Goal: Information Seeking & Learning: Learn about a topic

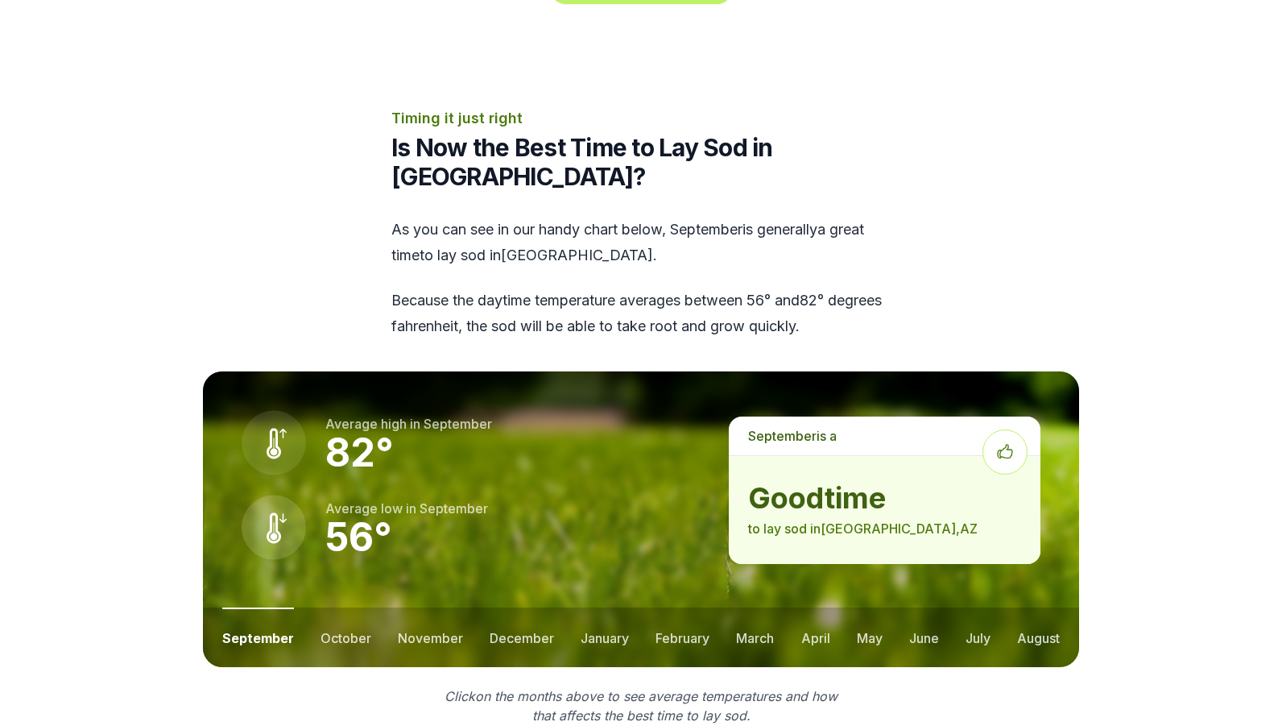
scroll to position [1933, 0]
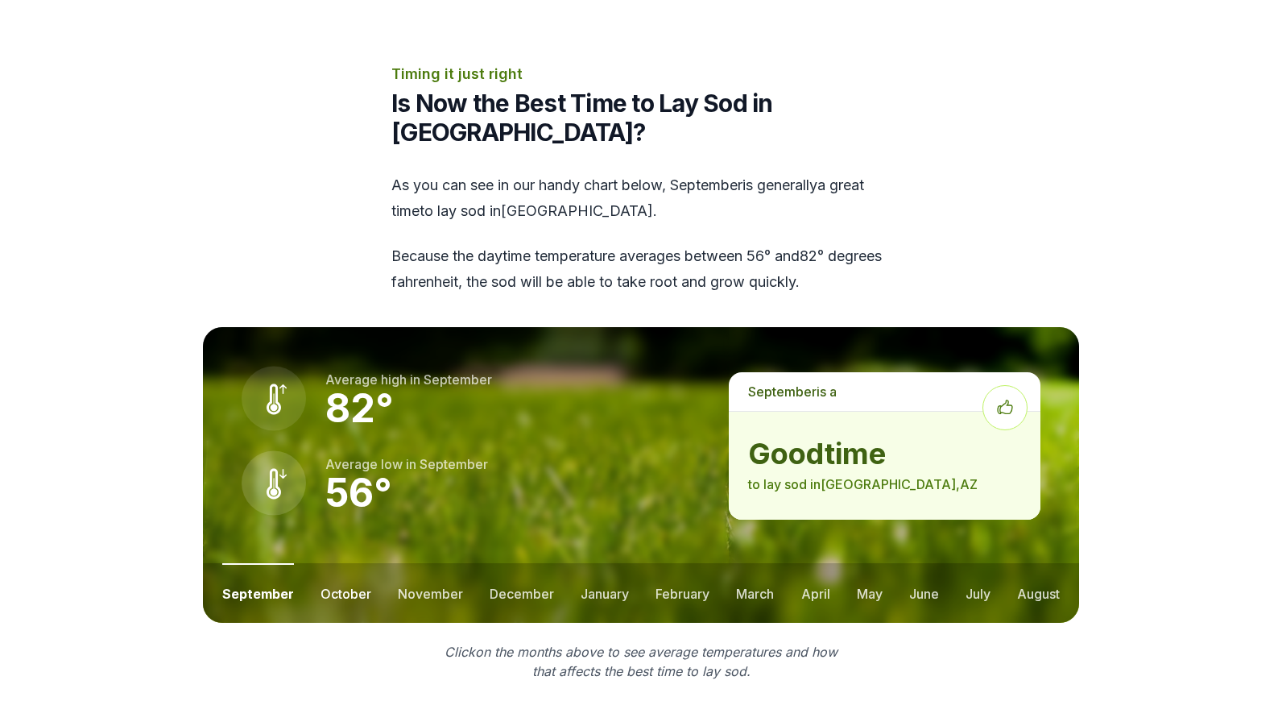
click at [355, 563] on button "october" at bounding box center [345, 593] width 51 height 60
click at [431, 563] on button "november" at bounding box center [430, 593] width 65 height 60
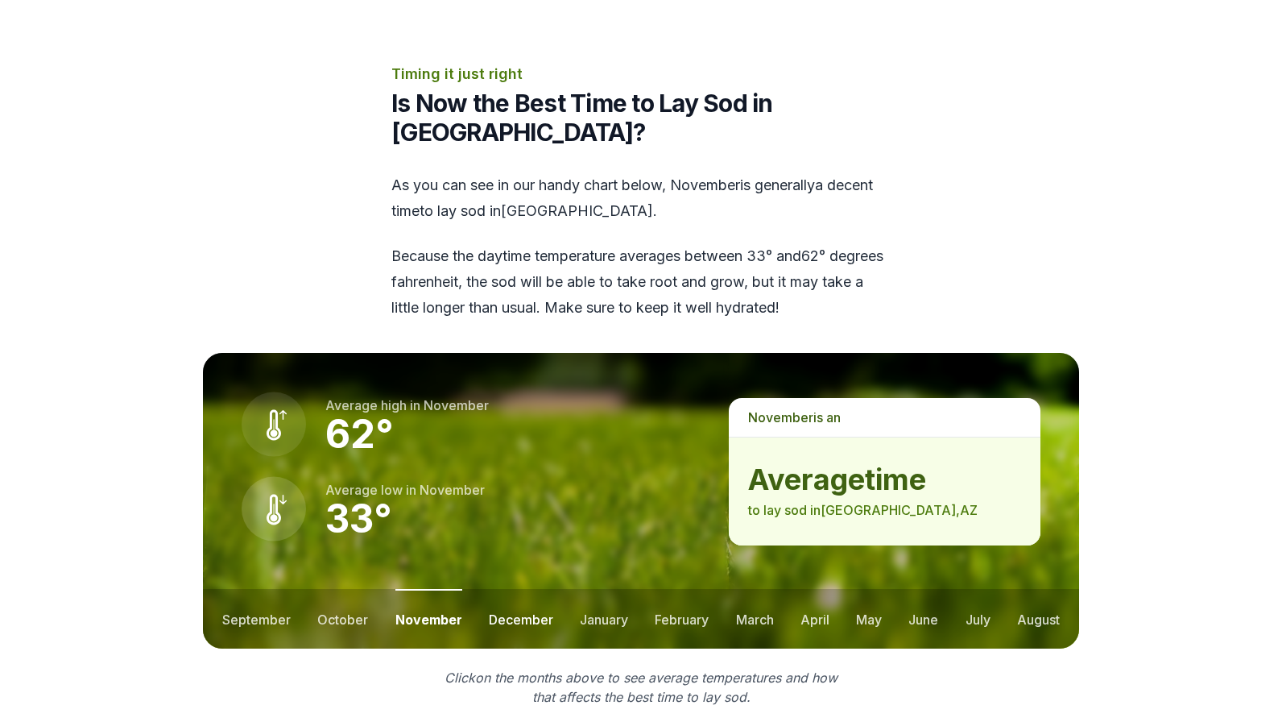
click at [522, 589] on button "december" at bounding box center [521, 619] width 64 height 60
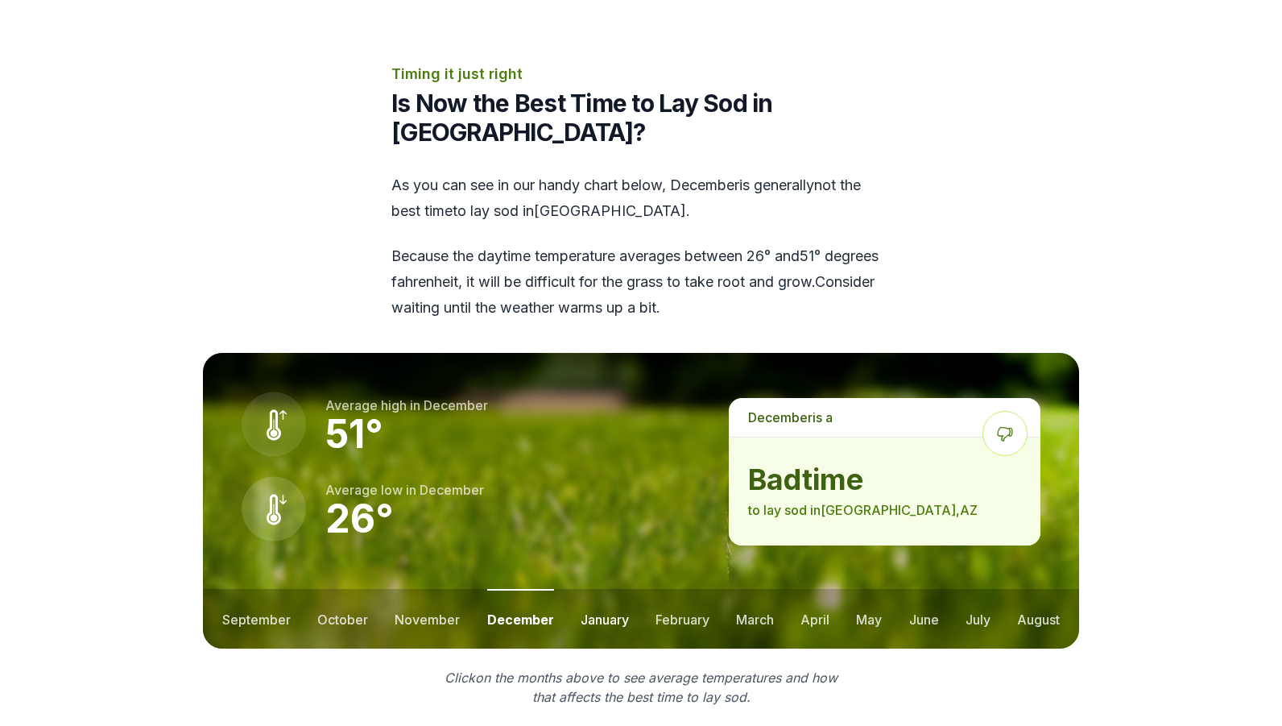
click at [605, 589] on button "january" at bounding box center [605, 619] width 48 height 60
click at [693, 589] on button "february" at bounding box center [684, 619] width 54 height 60
click at [758, 589] on button "march" at bounding box center [756, 619] width 38 height 60
click at [805, 589] on button "april" at bounding box center [815, 619] width 29 height 60
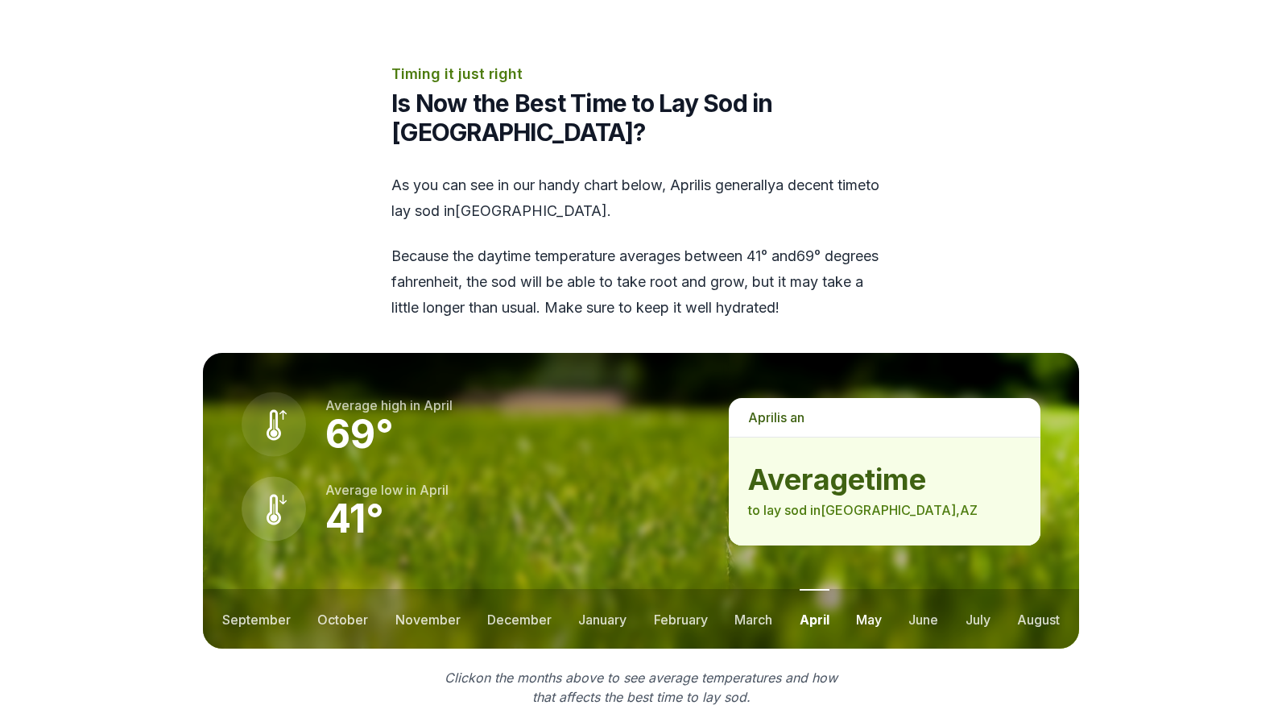
click at [857, 589] on button "may" at bounding box center [869, 619] width 26 height 60
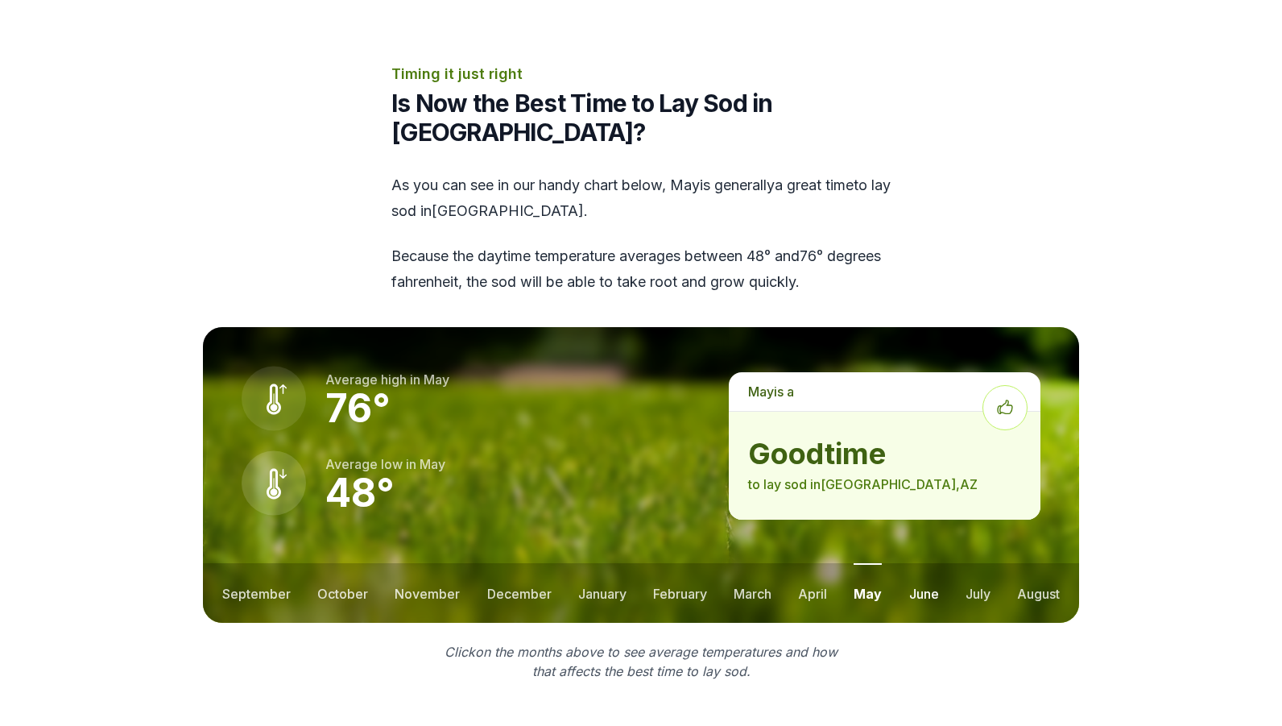
click at [922, 563] on button "june" at bounding box center [924, 593] width 30 height 60
click at [975, 563] on button "july" at bounding box center [977, 593] width 25 height 60
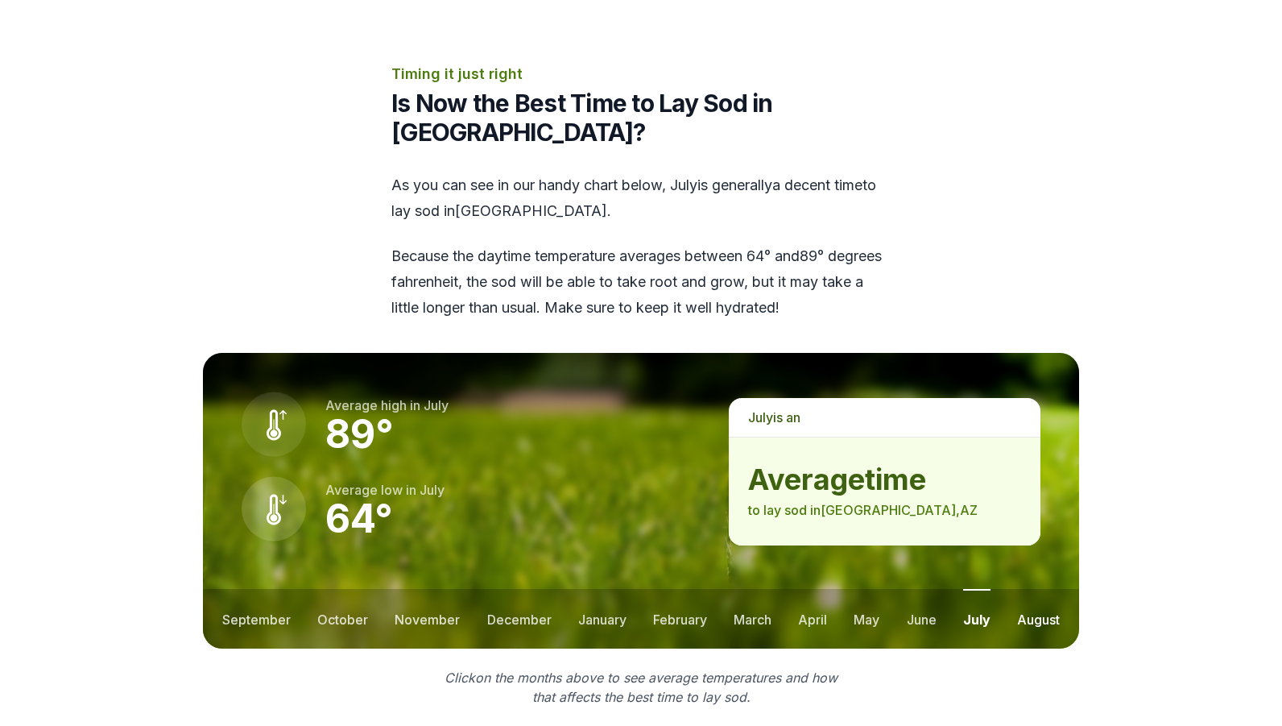
click at [1046, 589] on button "august" at bounding box center [1038, 619] width 43 height 60
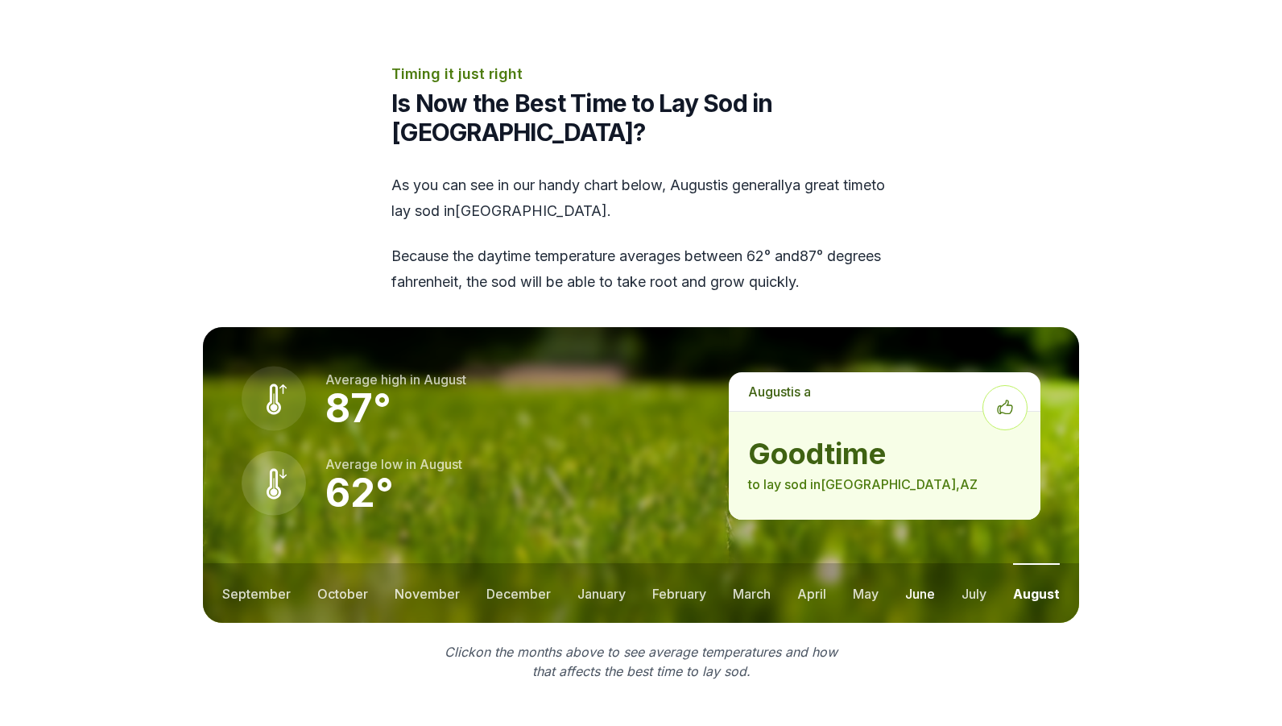
click at [914, 563] on button "june" at bounding box center [920, 593] width 30 height 60
click at [870, 563] on button "may" at bounding box center [867, 593] width 26 height 60
click at [805, 563] on button "april" at bounding box center [812, 593] width 29 height 60
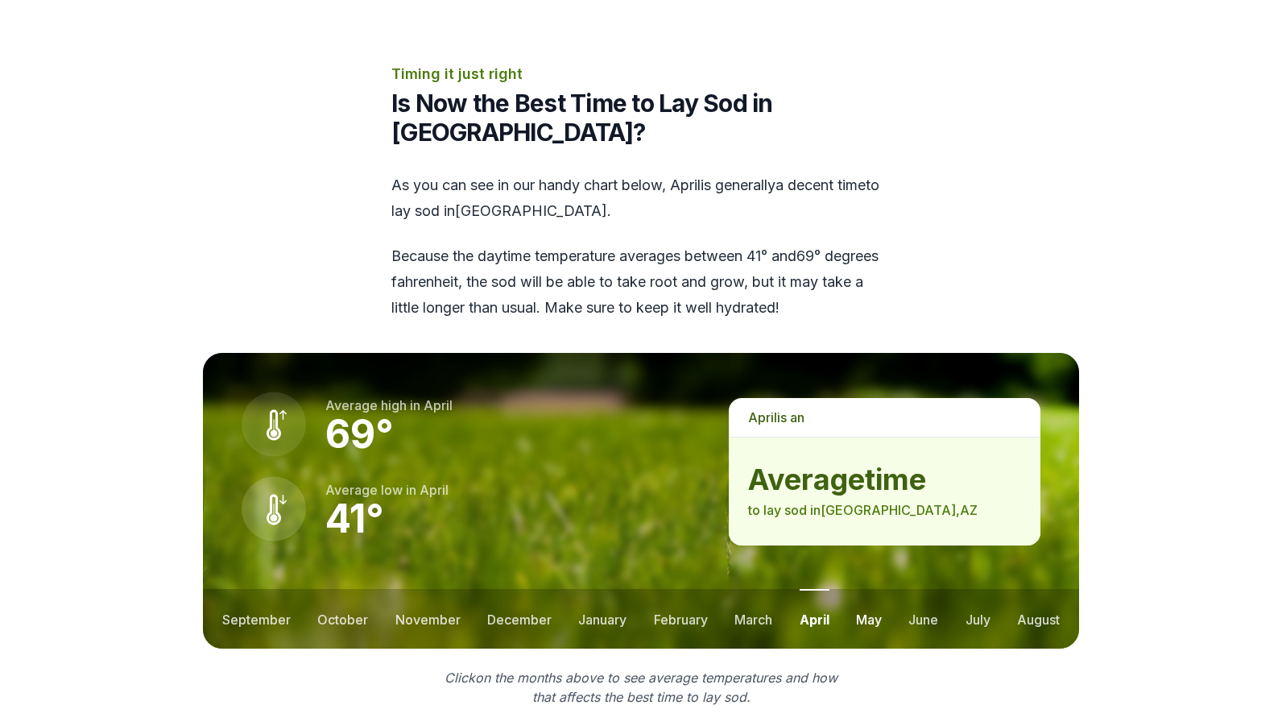
click at [871, 589] on button "may" at bounding box center [869, 619] width 26 height 60
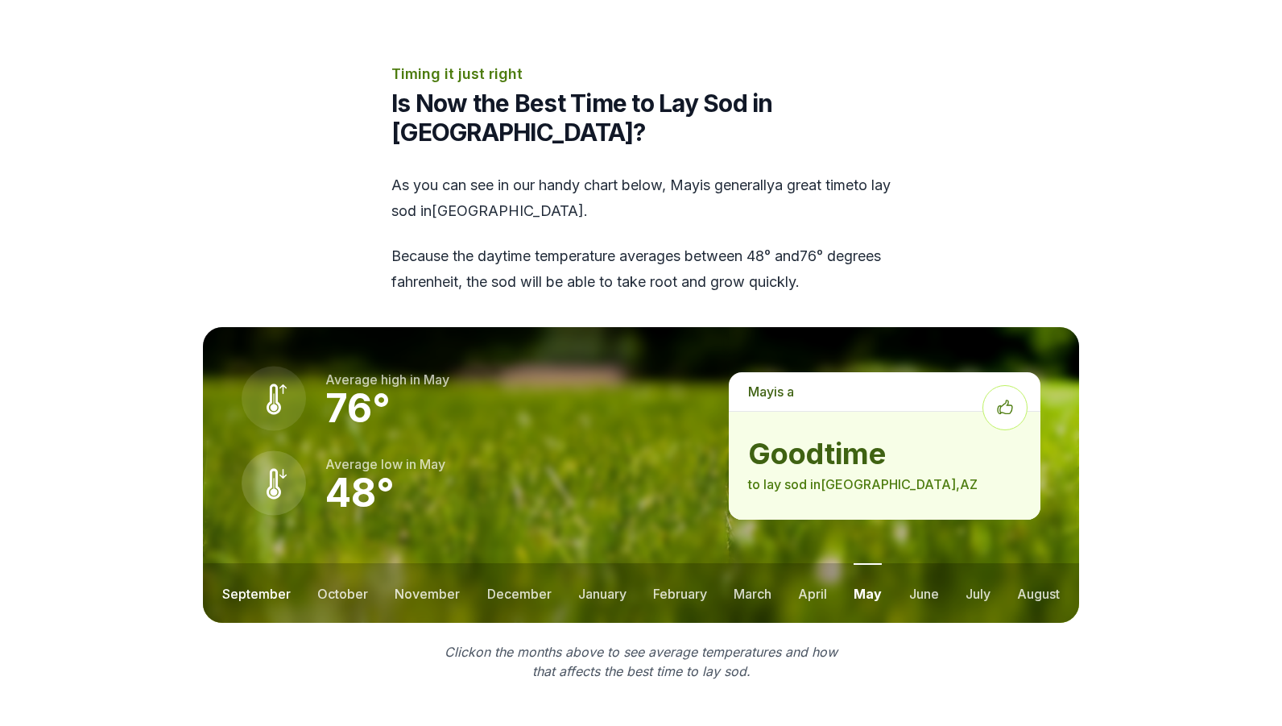
click at [271, 563] on button "september" at bounding box center [256, 593] width 68 height 60
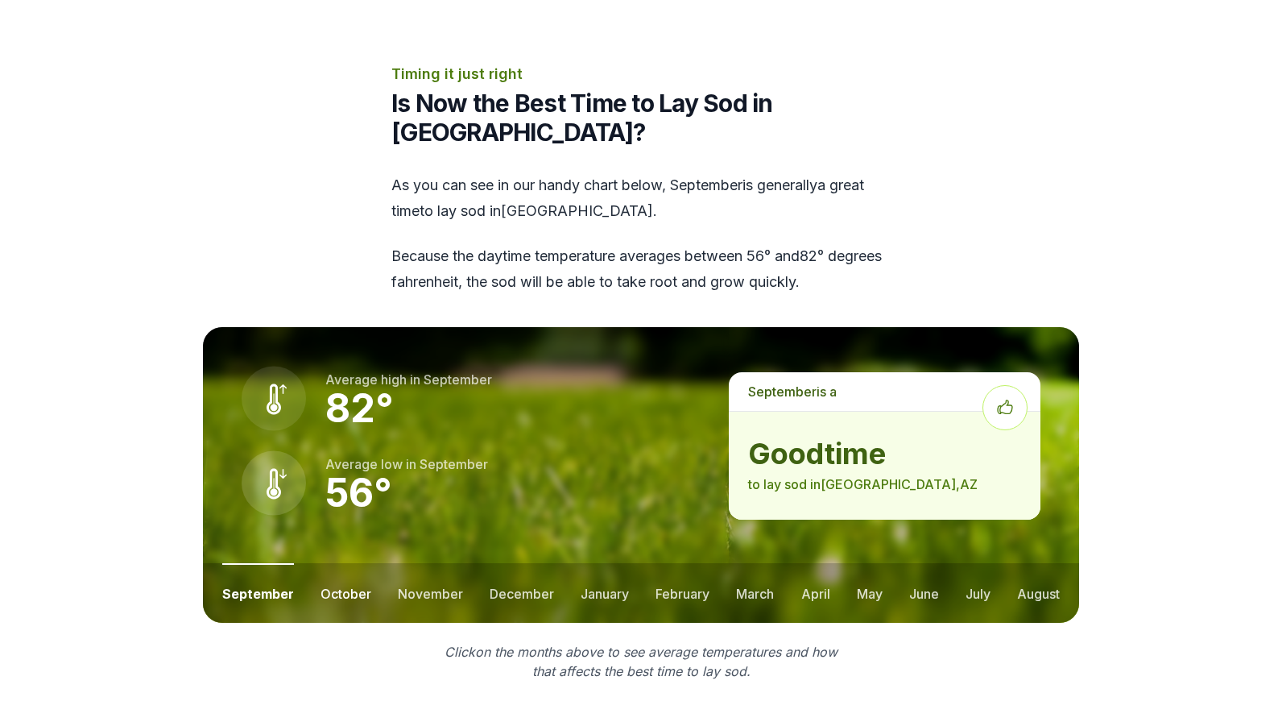
click at [338, 563] on button "october" at bounding box center [345, 593] width 51 height 60
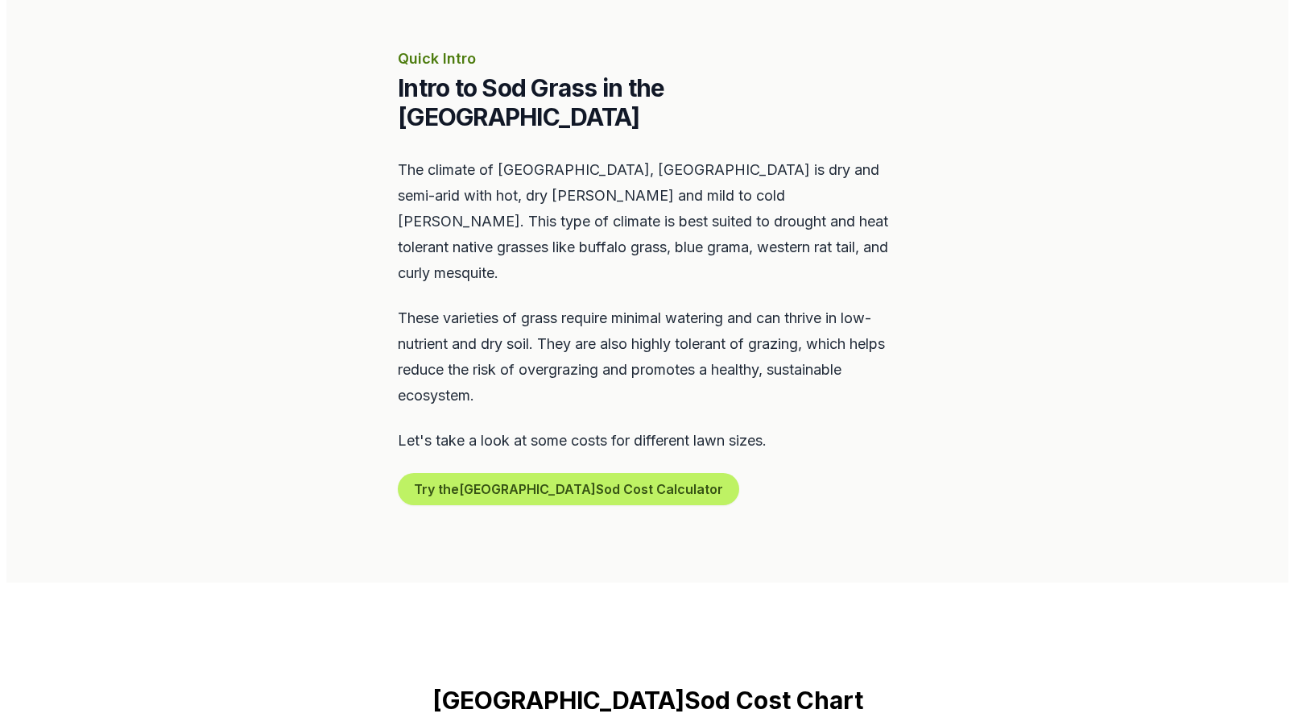
scroll to position [644, 0]
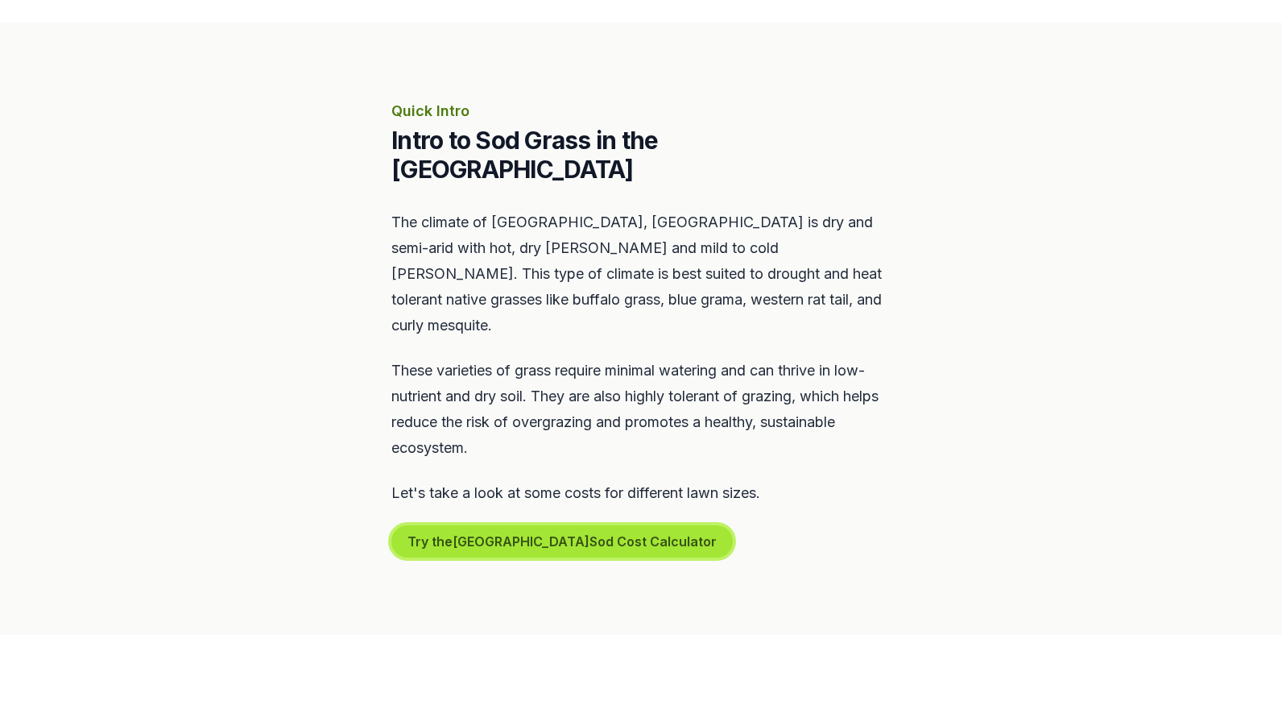
click at [586, 525] on button "Try the Chino Valley Sod Cost Calculator" at bounding box center [561, 541] width 341 height 32
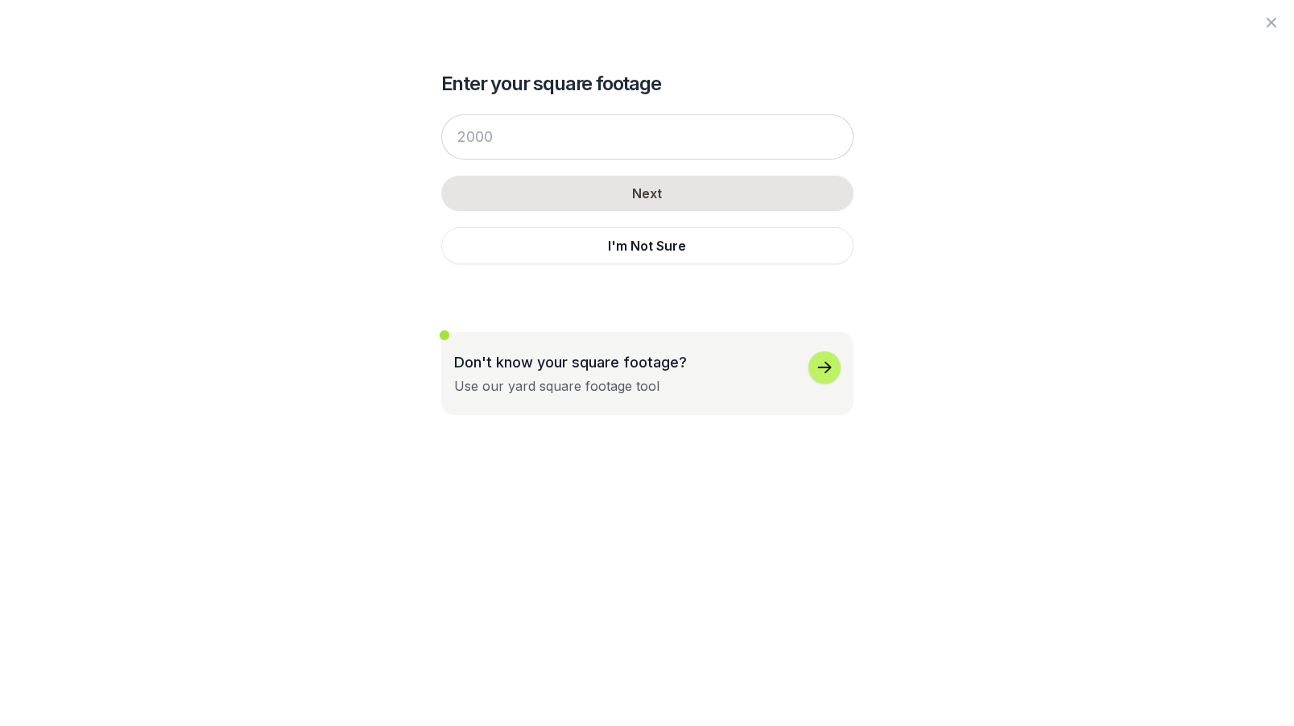
click at [821, 367] on icon "button" at bounding box center [824, 367] width 14 height 11
